Goal: Transaction & Acquisition: Purchase product/service

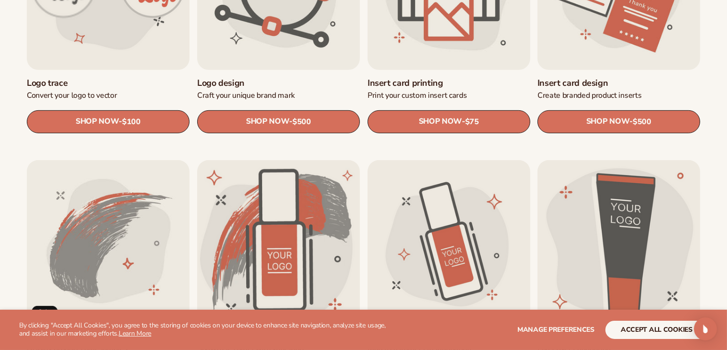
scroll to position [623, 0]
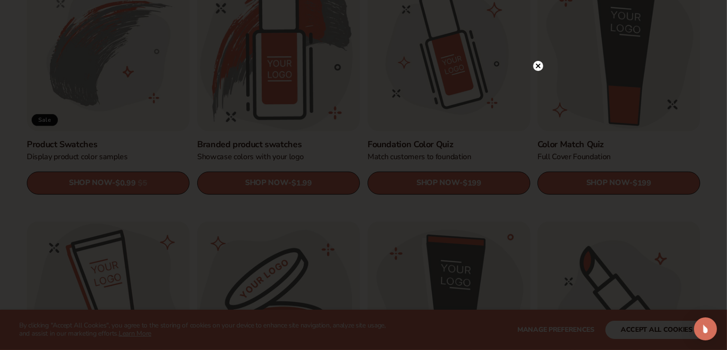
click at [540, 69] on circle at bounding box center [539, 66] width 10 height 10
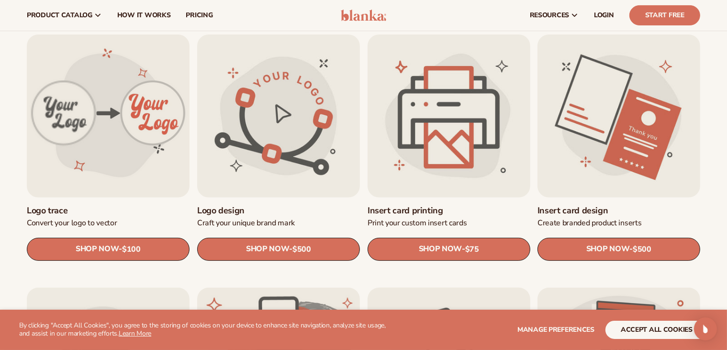
scroll to position [287, 0]
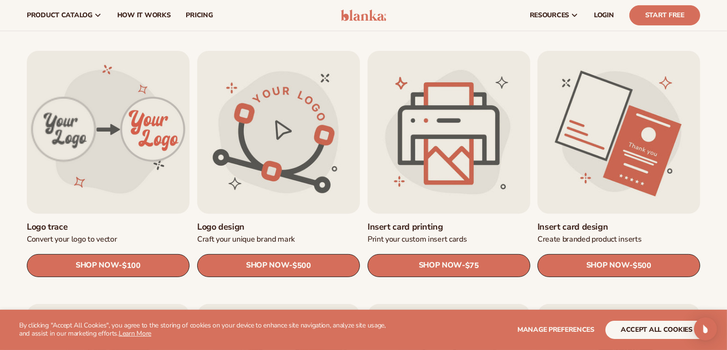
click at [287, 221] on link "Logo design" at bounding box center [278, 226] width 163 height 11
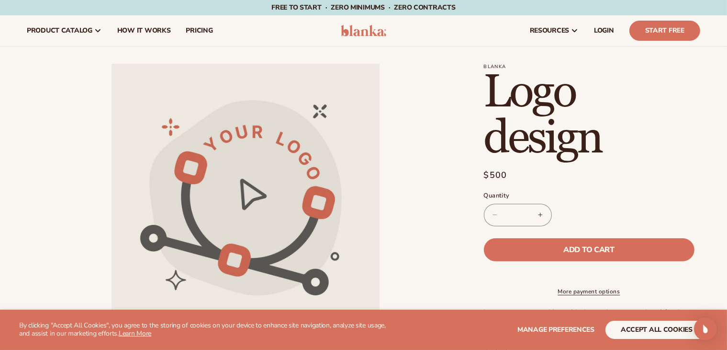
click at [542, 213] on button "Increase quantity for Logo design" at bounding box center [541, 215] width 22 height 23
click at [495, 217] on button "Decrease quantity for Logo design" at bounding box center [496, 215] width 22 height 23
type input "*"
